Goal: Use online tool/utility: Utilize a website feature to perform a specific function

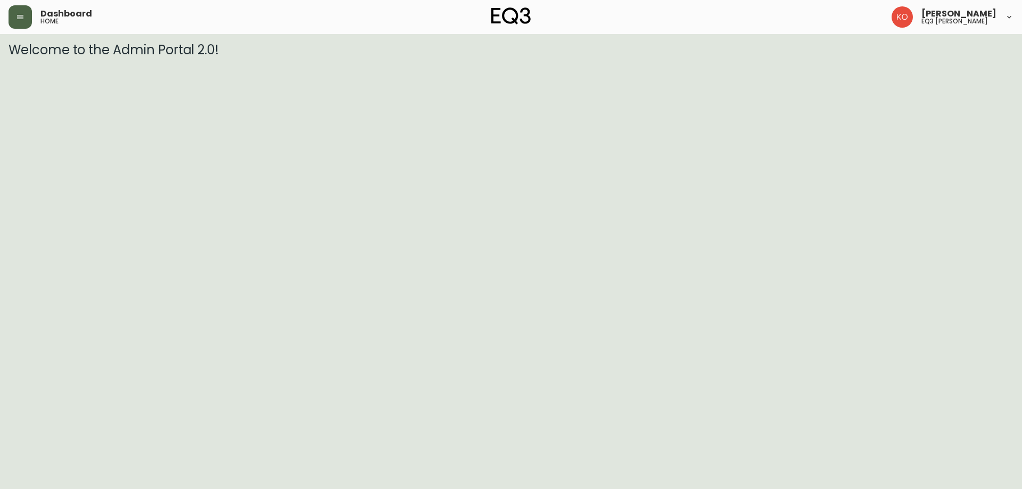
click at [21, 19] on icon "button" at bounding box center [20, 17] width 6 height 4
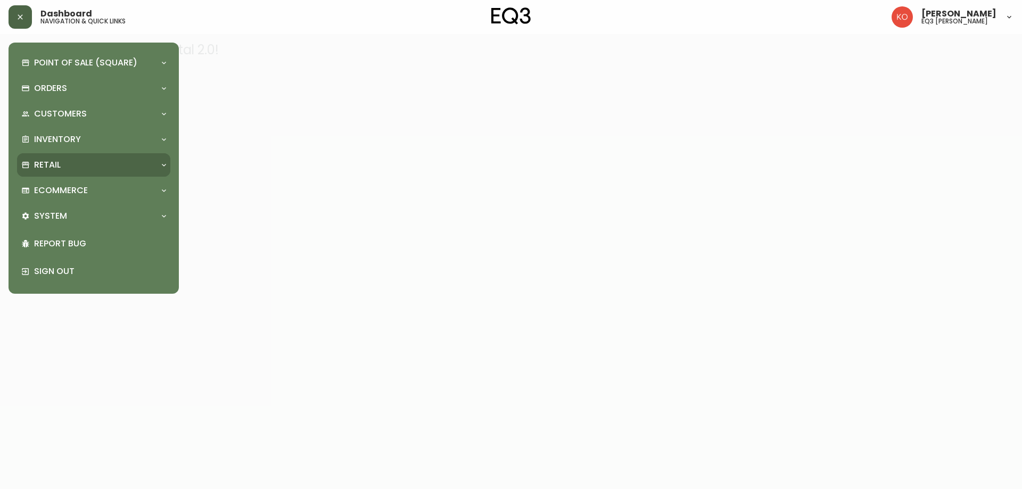
click at [87, 164] on div "Retail" at bounding box center [88, 165] width 134 height 12
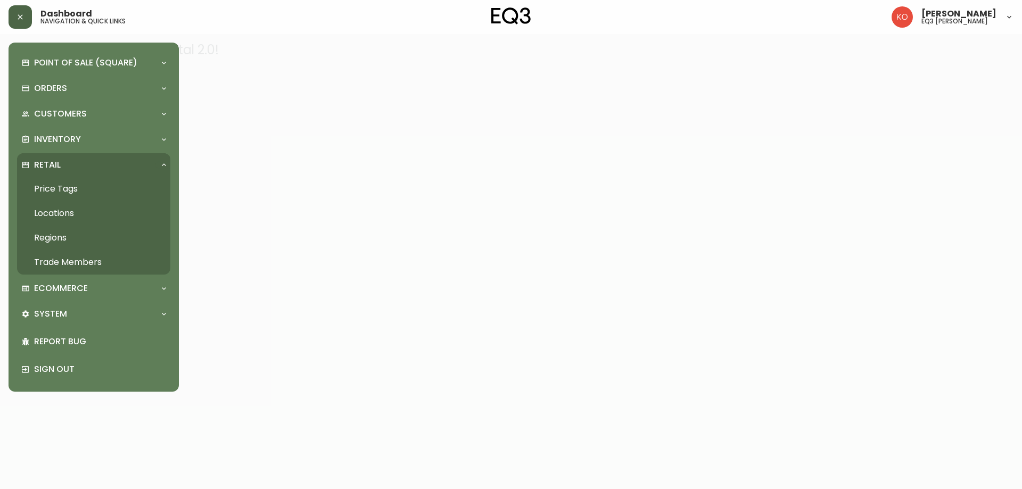
click at [85, 191] on link "Price Tags" at bounding box center [93, 189] width 153 height 24
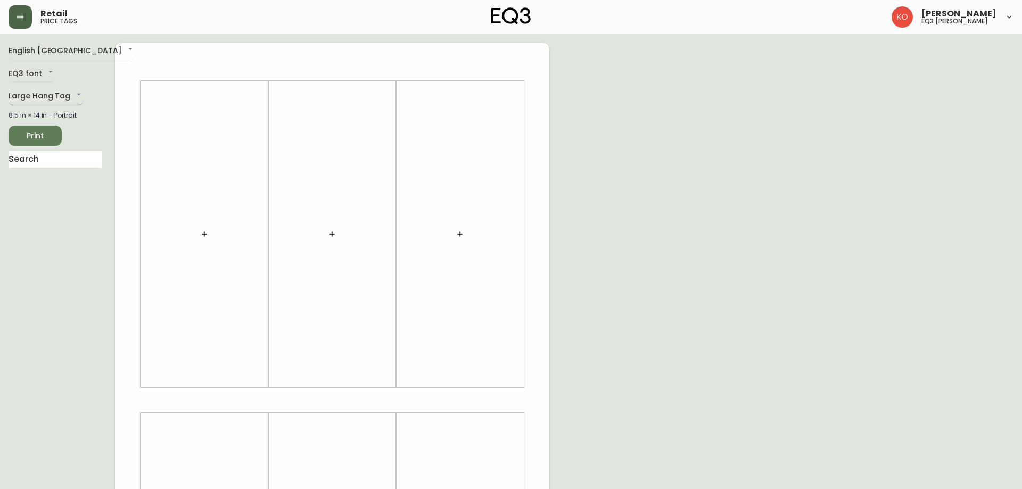
click at [56, 98] on body "Retail price tags Karine Olaizola Bernier eq3 laval - le corbusier English Cana…" at bounding box center [511, 379] width 1022 height 758
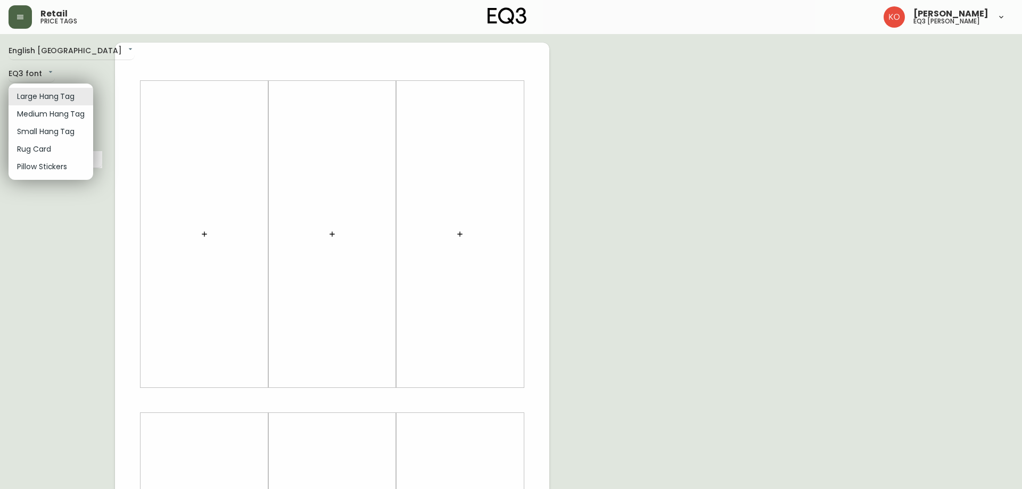
click at [76, 128] on li "Small Hang Tag" at bounding box center [51, 132] width 85 height 18
type input "small"
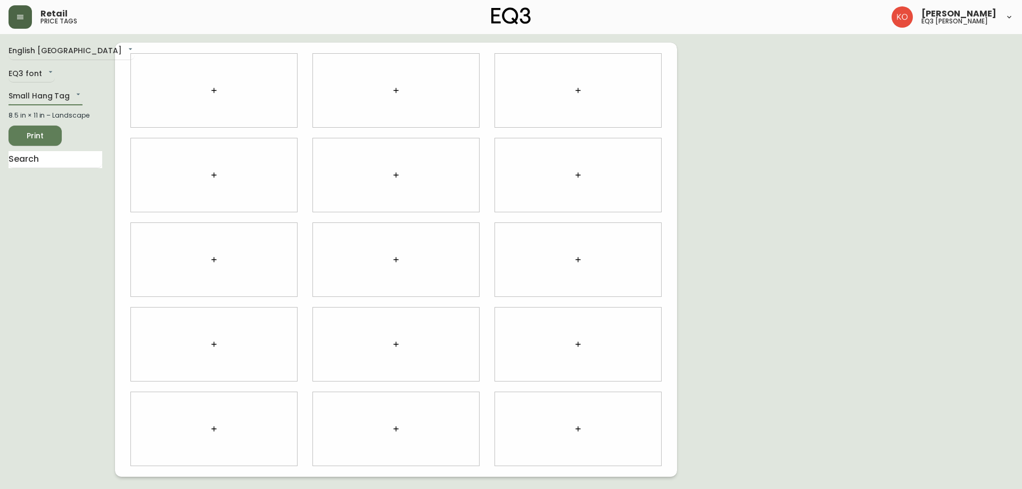
click at [598, 425] on div at bounding box center [578, 428] width 166 height 73
click at [582, 431] on button "button" at bounding box center [577, 428] width 21 height 21
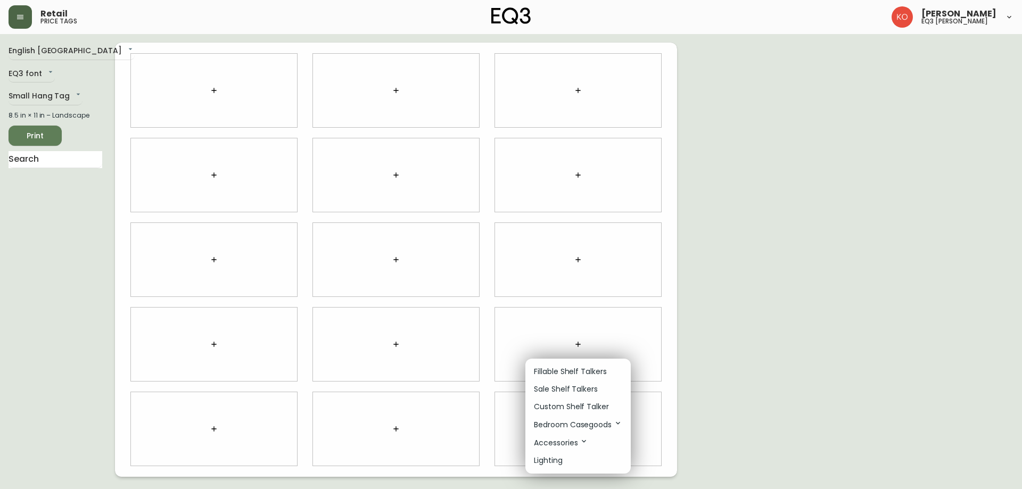
click at [63, 158] on div at bounding box center [511, 244] width 1022 height 489
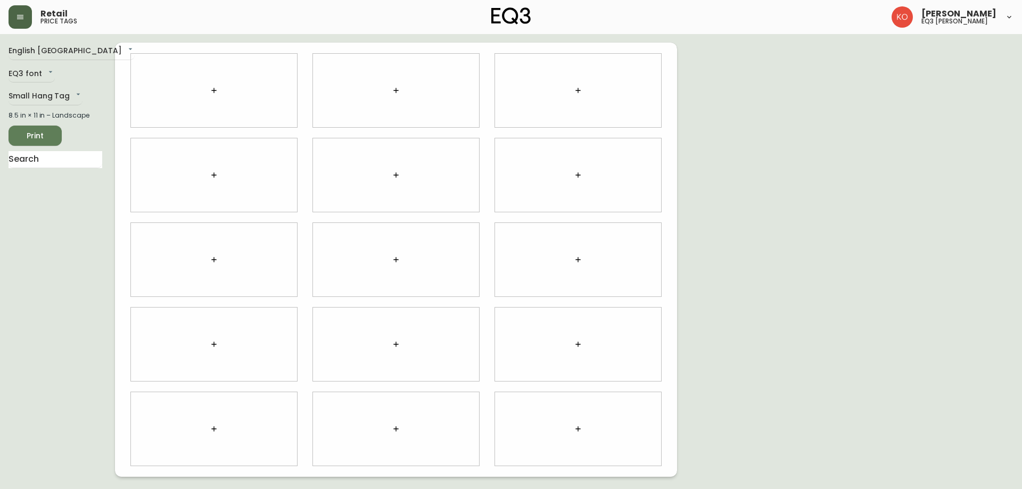
click at [63, 158] on div "Fillable Shelf Talkers Sale Shelf Talkers Custom Shelf Talker Bedroom Casegoods…" at bounding box center [511, 127] width 1022 height 255
click at [63, 158] on input "text" at bounding box center [56, 159] width 94 height 17
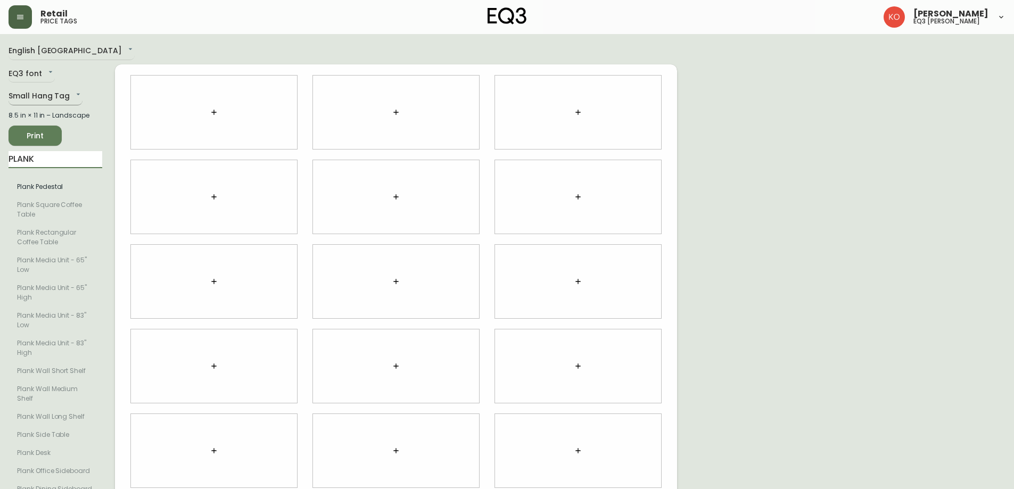
type input "PLANK"
click at [63, 97] on body "Retail price tags Karine Olaizola Bernier eq3 laval - le corbusier English Cana…" at bounding box center [507, 260] width 1014 height 520
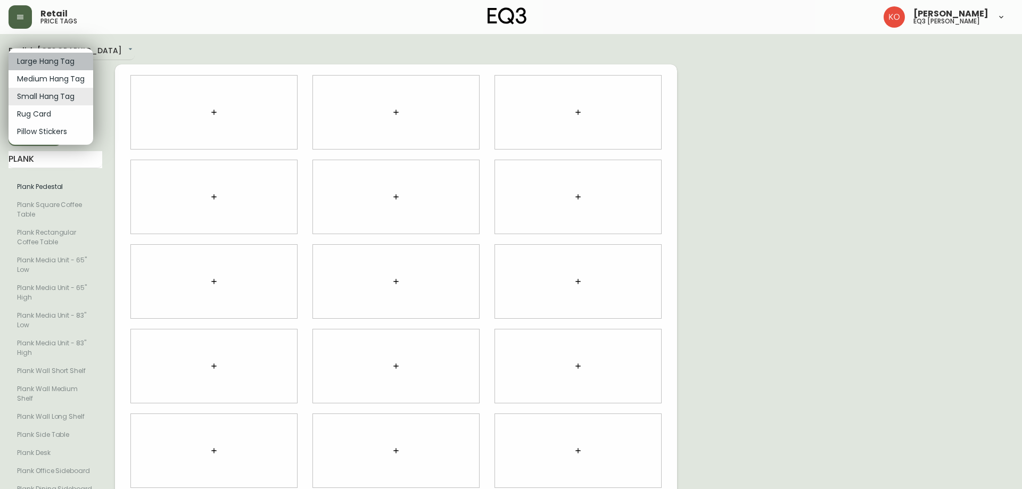
click at [69, 67] on li "Large Hang Tag" at bounding box center [51, 62] width 85 height 18
type input "large"
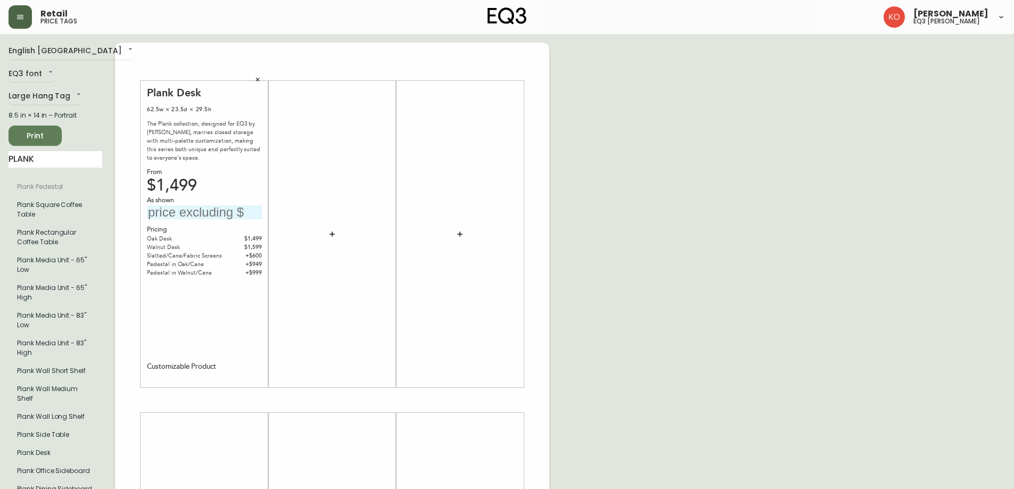
drag, startPoint x: 233, startPoint y: 206, endPoint x: 235, endPoint y: 213, distance: 7.2
click at [234, 208] on input "text" at bounding box center [204, 212] width 115 height 14
click at [315, 191] on div at bounding box center [332, 234] width 115 height 296
click at [186, 214] on input "2 199" at bounding box center [204, 212] width 115 height 14
type input "2 199$"
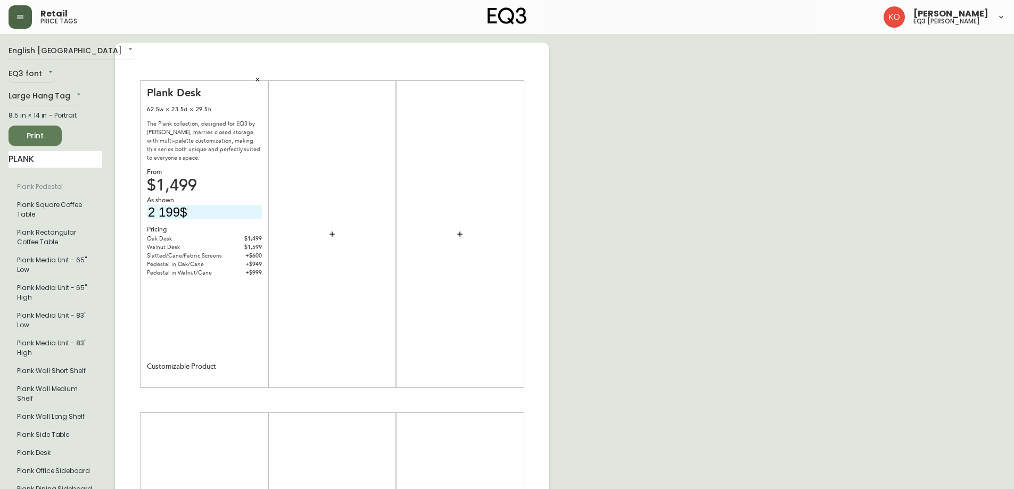
click at [229, 169] on div "From $1,499" at bounding box center [204, 179] width 115 height 23
click at [42, 137] on span "Print" at bounding box center [35, 135] width 36 height 13
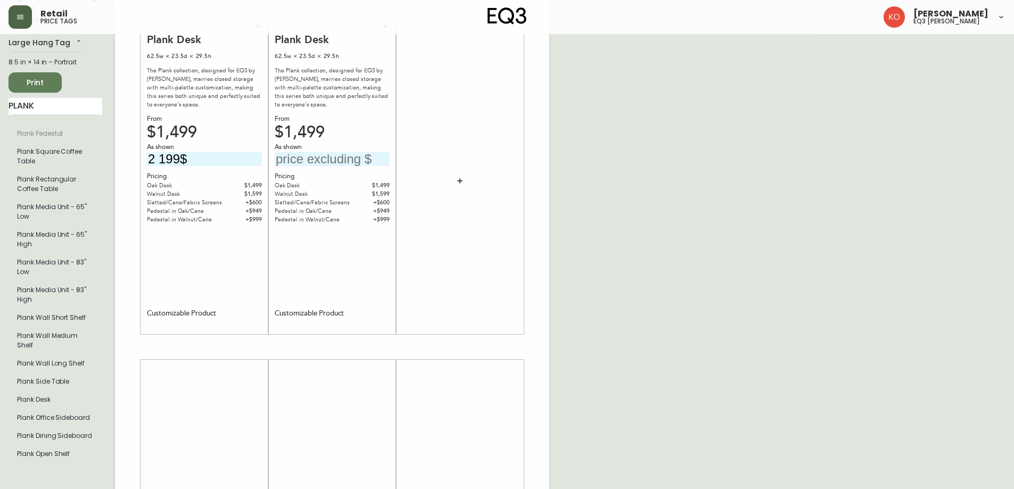
drag, startPoint x: 215, startPoint y: 160, endPoint x: 0, endPoint y: 169, distance: 215.2
click at [0, 169] on main "English Canada en_CA EQ3 font EQ3 Large Hang Tag large 8.5 in × 14 in – Portrai…" at bounding box center [507, 343] width 1014 height 724
click at [294, 161] on input "text" at bounding box center [332, 159] width 115 height 14
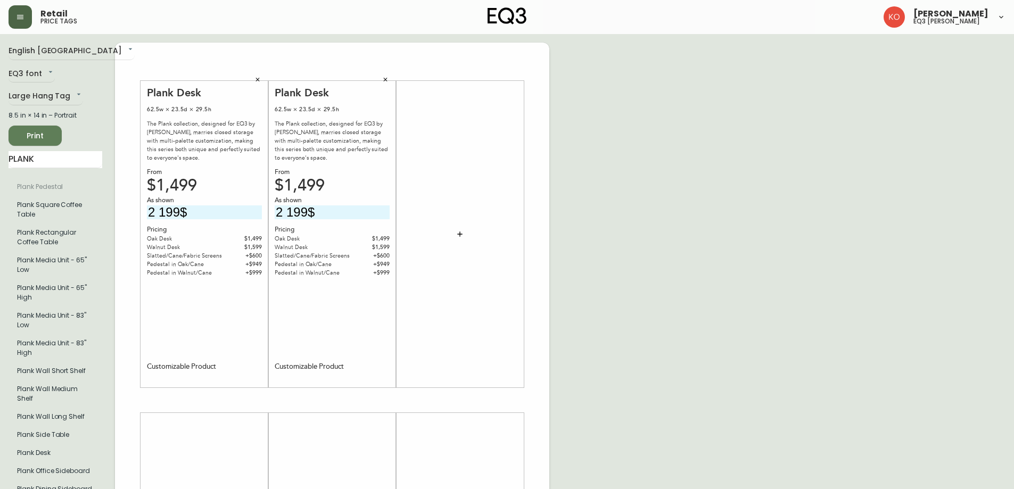
type input "2 199$"
click at [257, 81] on icon "button" at bounding box center [257, 80] width 6 height 6
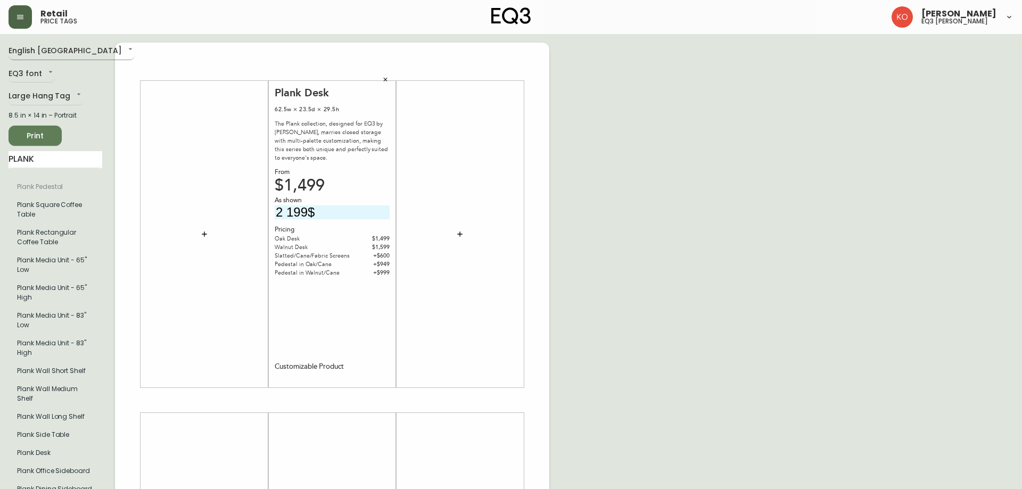
click at [46, 49] on body "Retail price tags Karine Olaizola Bernier eq3 laval - le corbusier English Cana…" at bounding box center [511, 379] width 1022 height 758
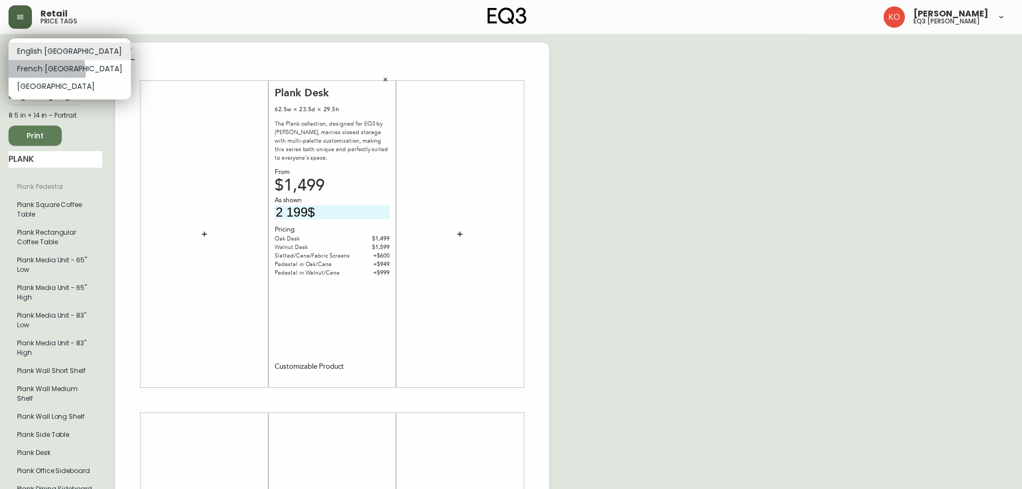
click at [24, 73] on li "French Canada" at bounding box center [70, 69] width 122 height 18
type input "fr_CA"
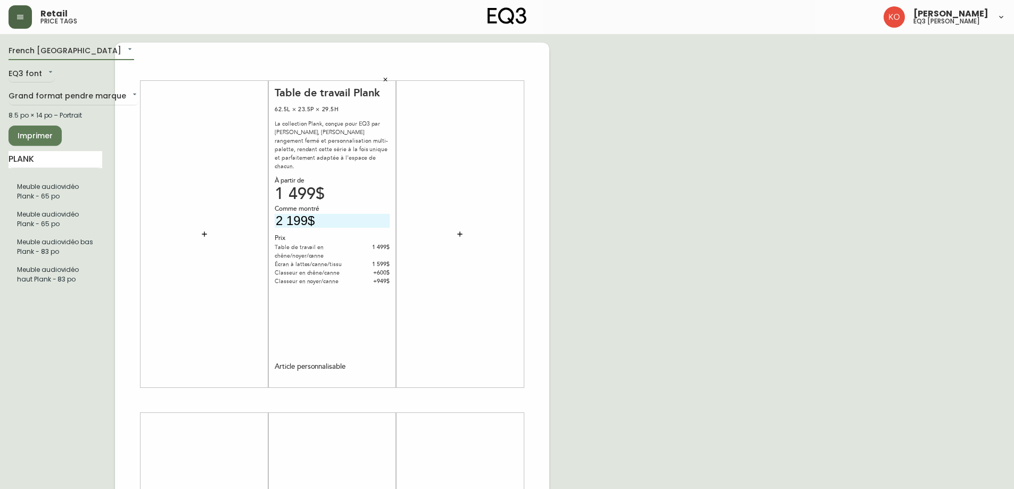
click at [38, 141] on span "Imprimer" at bounding box center [35, 135] width 36 height 13
